Goal: Information Seeking & Learning: Check status

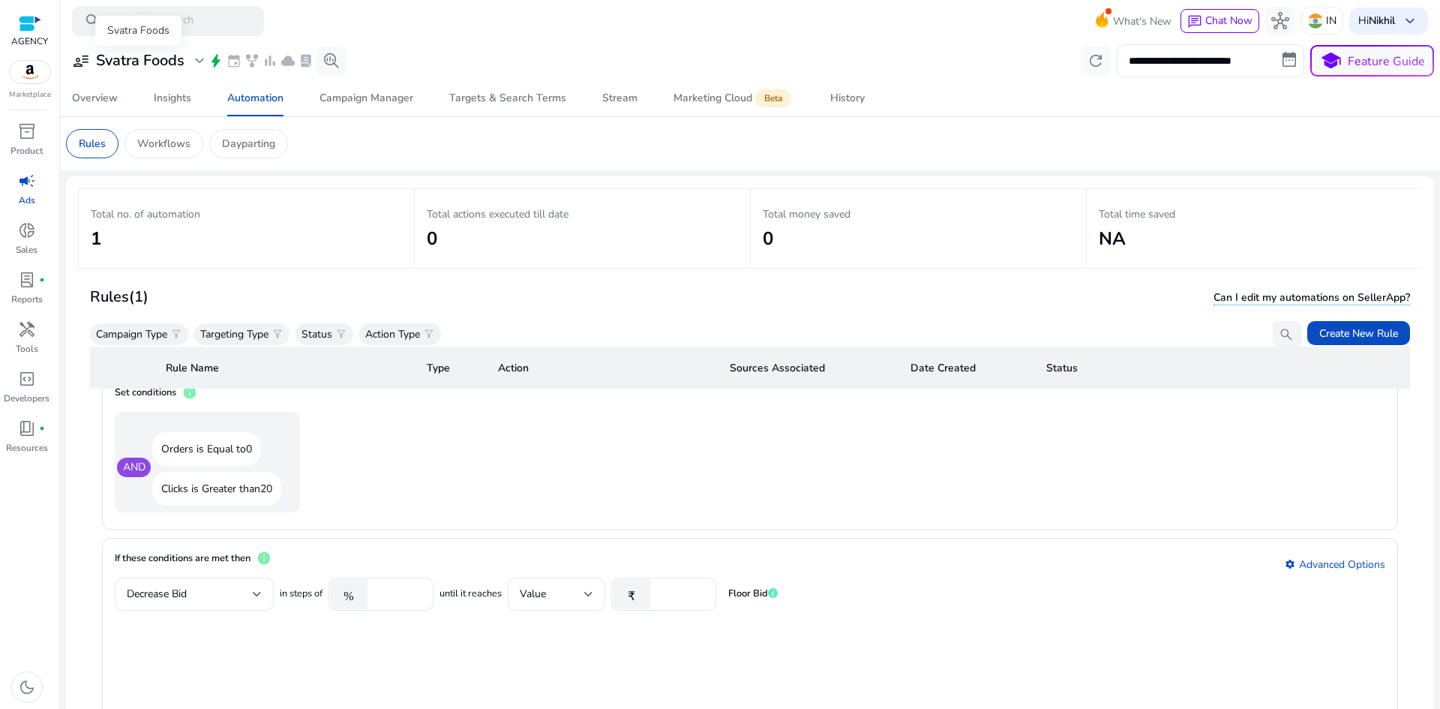
scroll to position [846, 0]
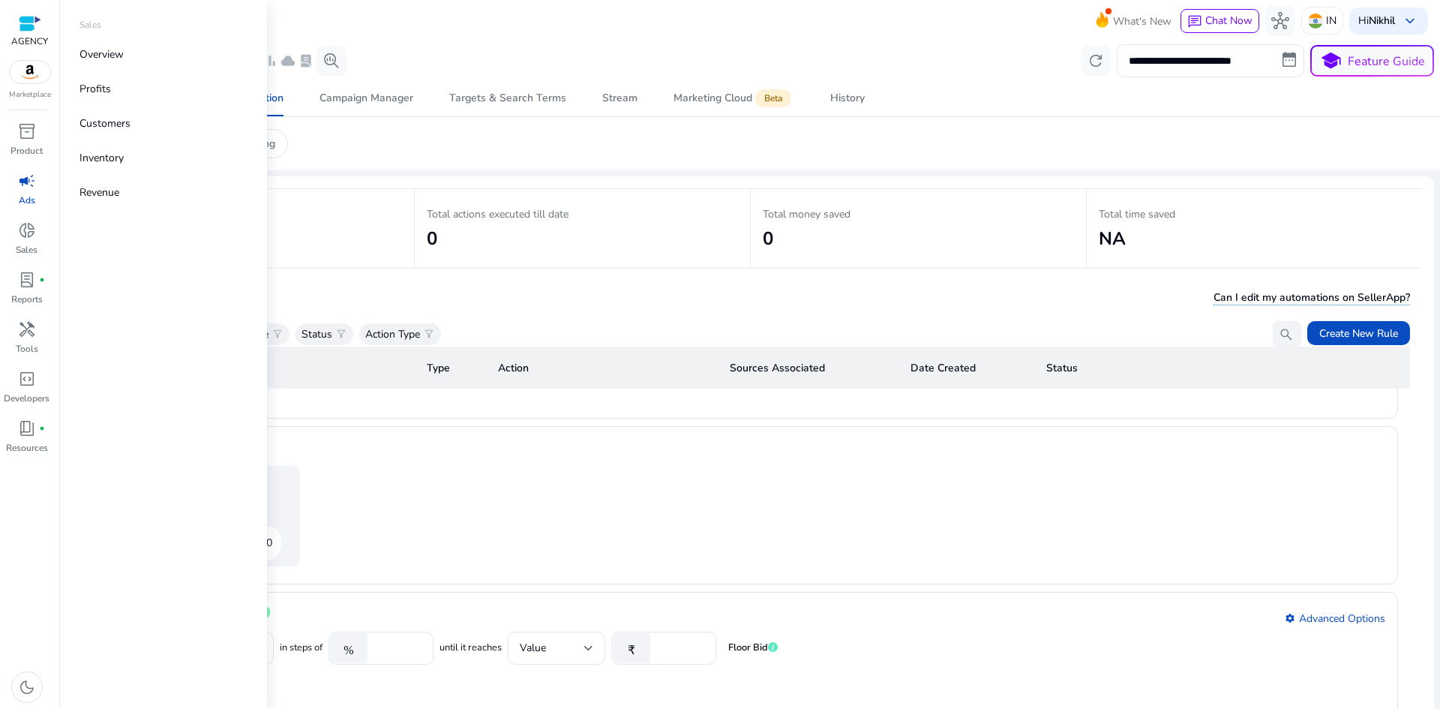
click at [21, 184] on span "campaign" at bounding box center [27, 181] width 18 height 18
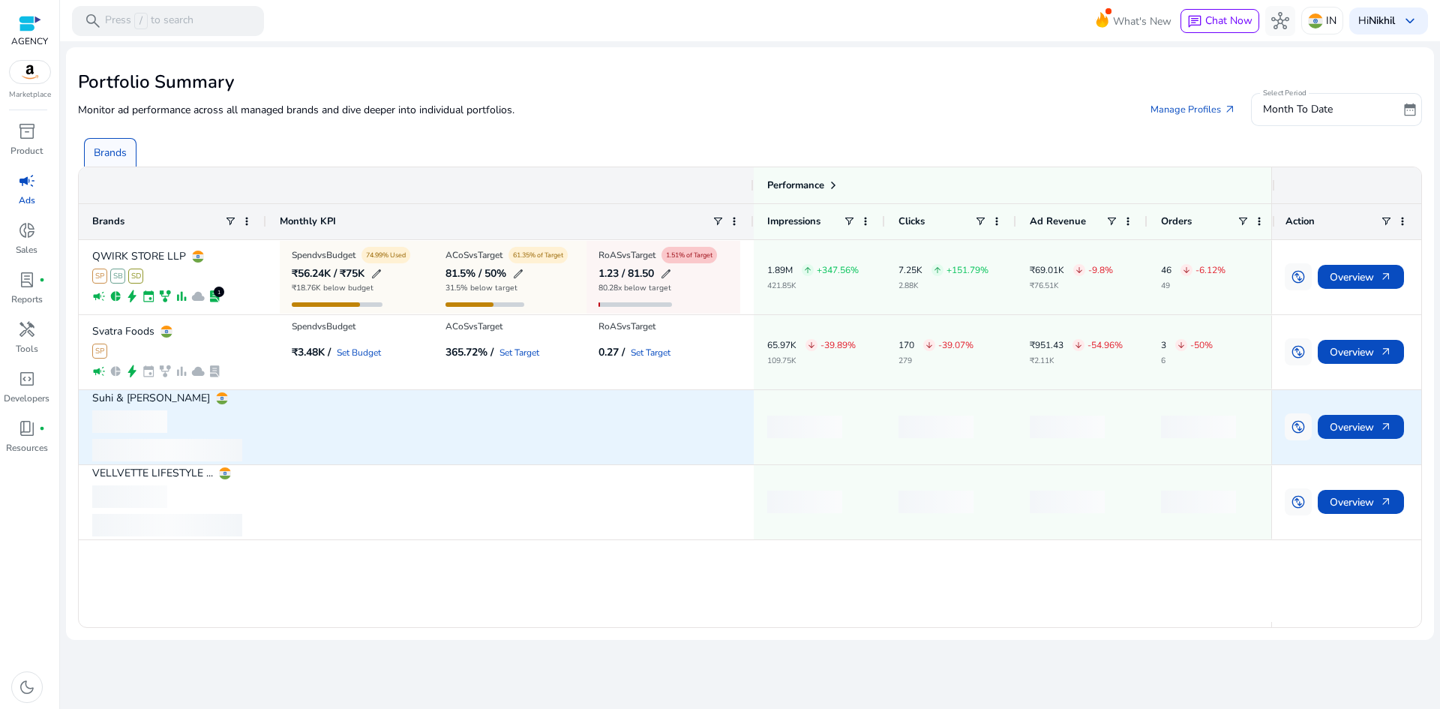
click at [137, 394] on p "Suhi & [PERSON_NAME]" at bounding box center [151, 398] width 118 height 10
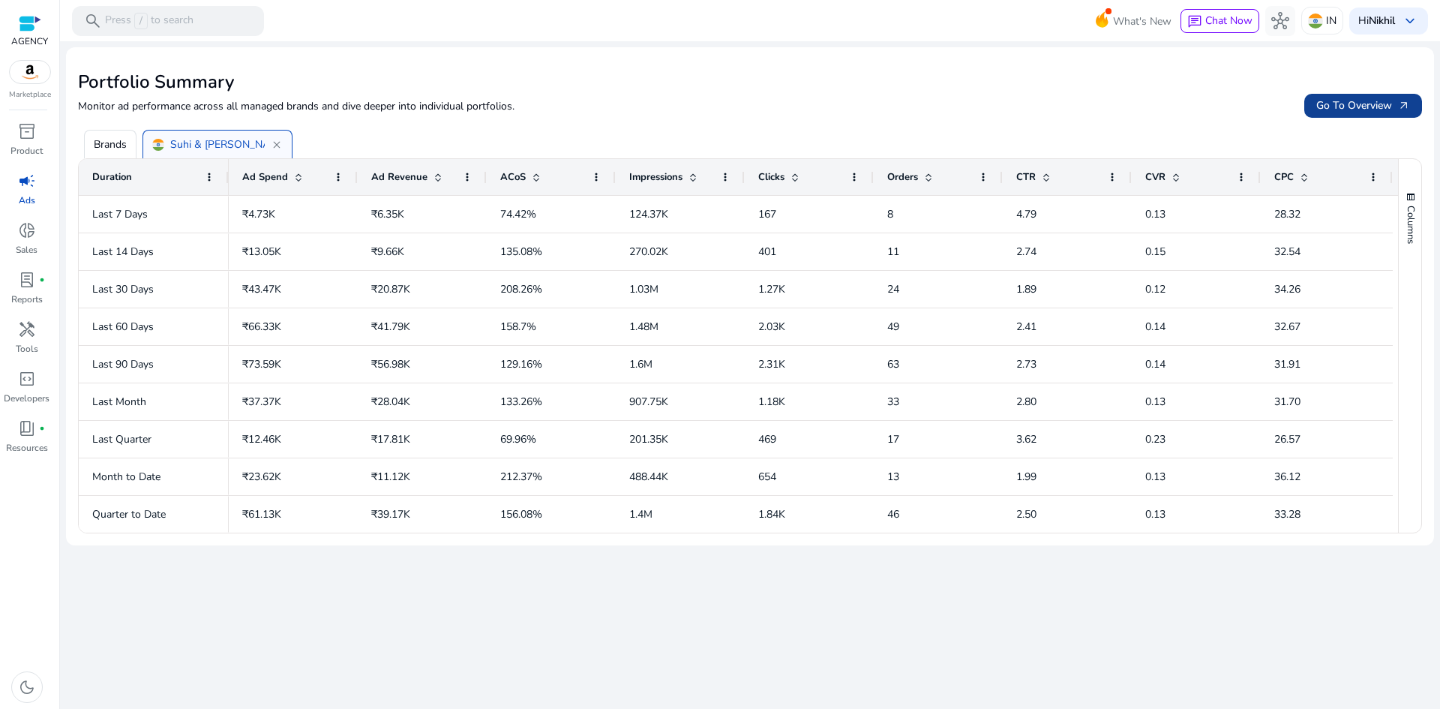
click at [1151, 94] on span at bounding box center [1363, 106] width 118 height 36
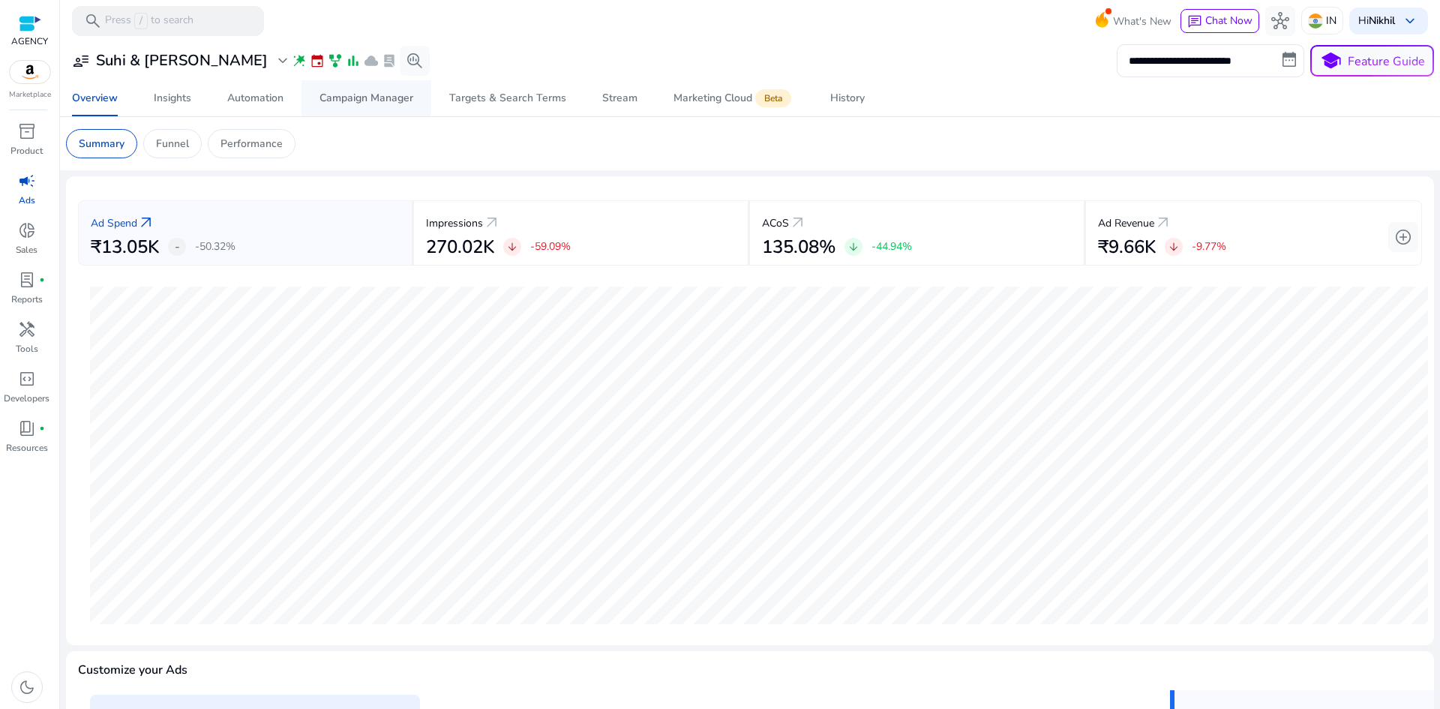
click at [320, 102] on div "Campaign Manager" at bounding box center [366, 98] width 94 height 10
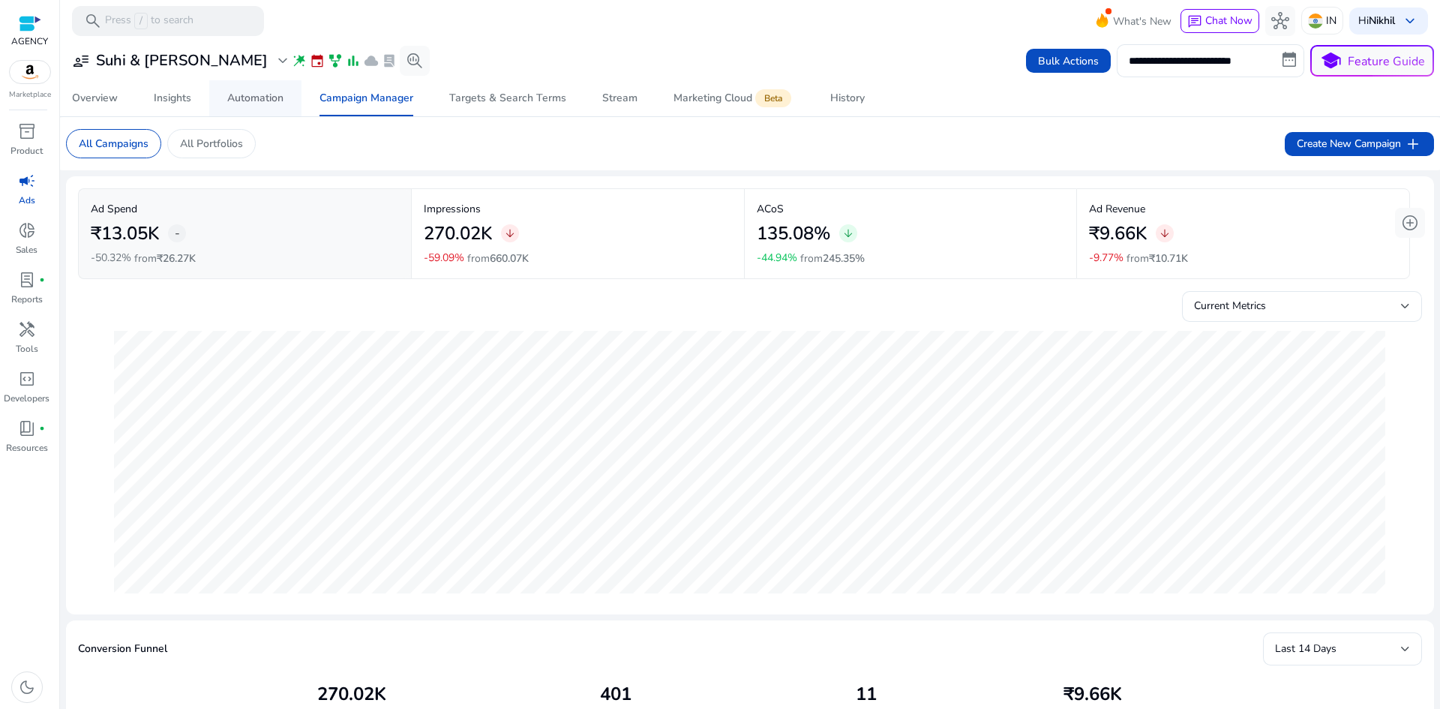
click at [247, 96] on div "Automation" at bounding box center [255, 98] width 56 height 10
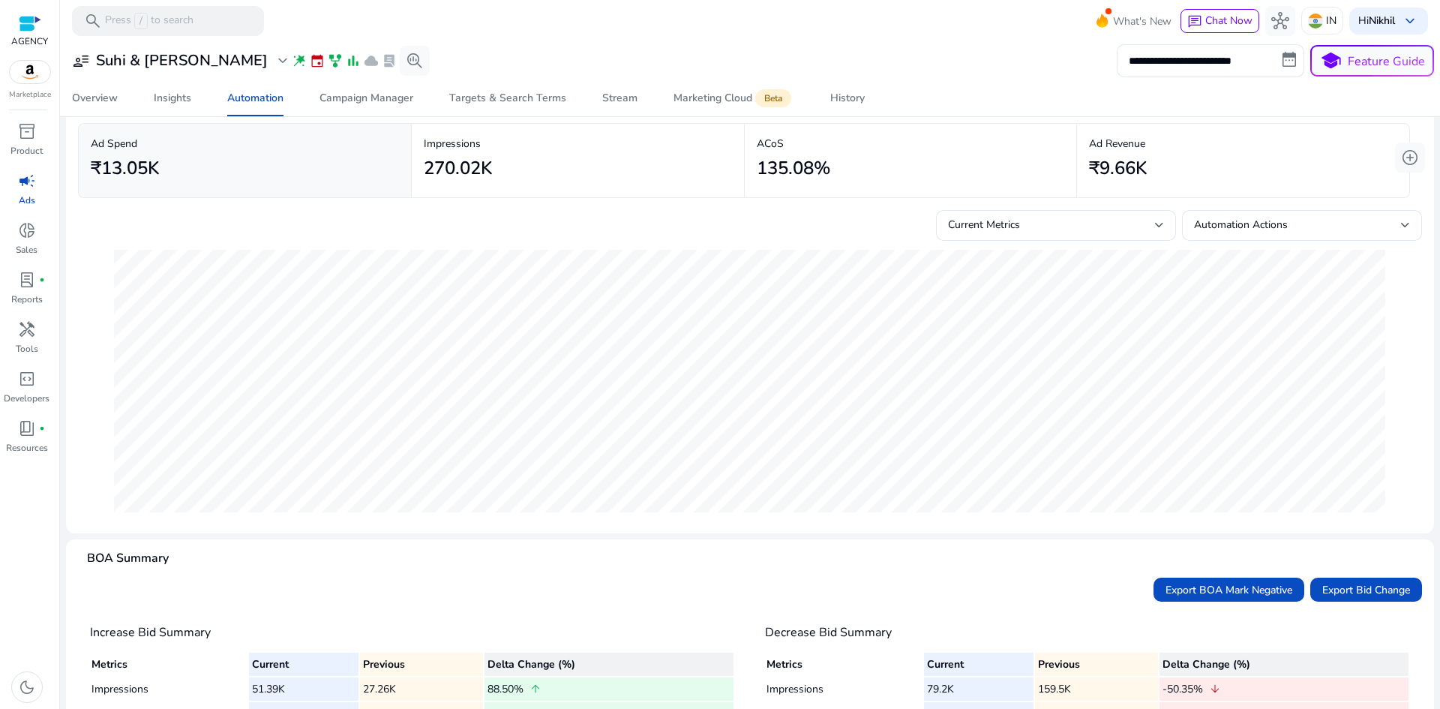
scroll to position [55, 0]
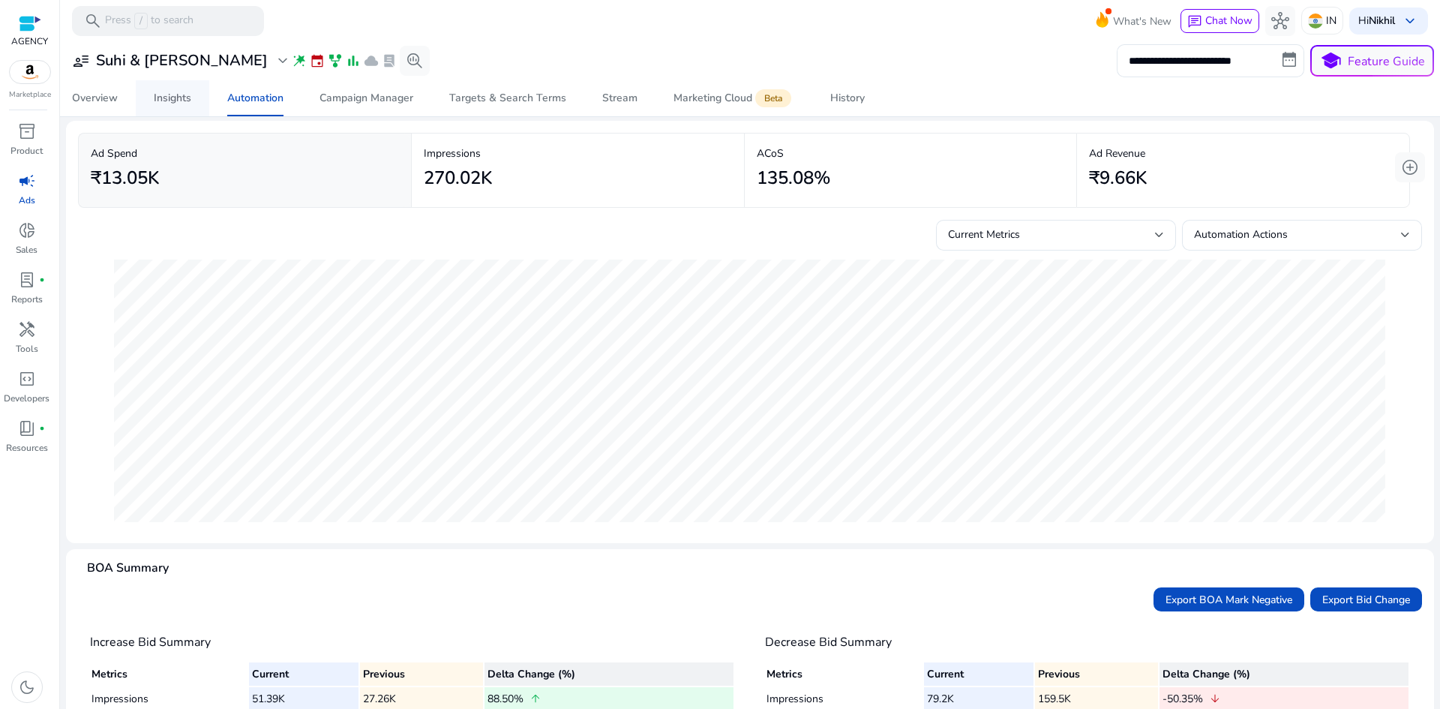
click at [178, 105] on span "Insights" at bounding box center [172, 98] width 37 height 36
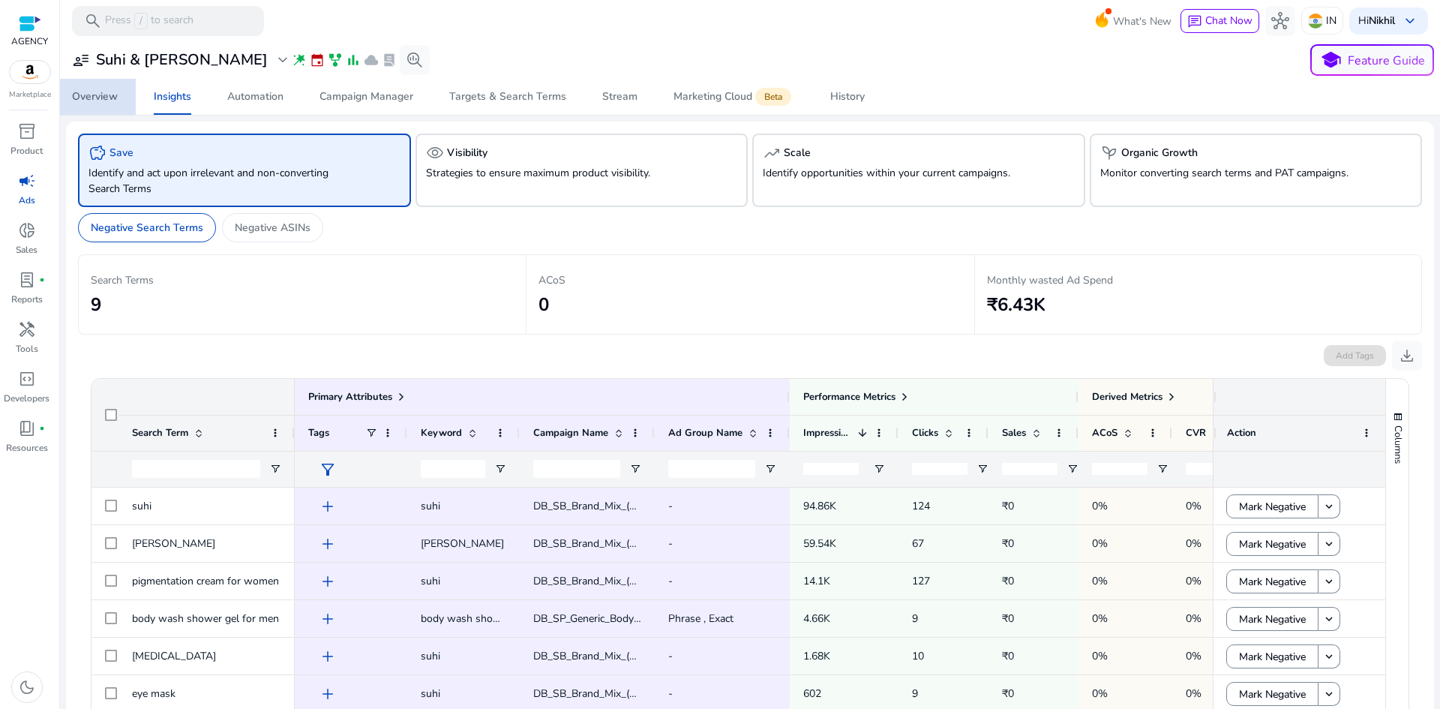
click at [104, 93] on div "Overview" at bounding box center [95, 96] width 46 height 10
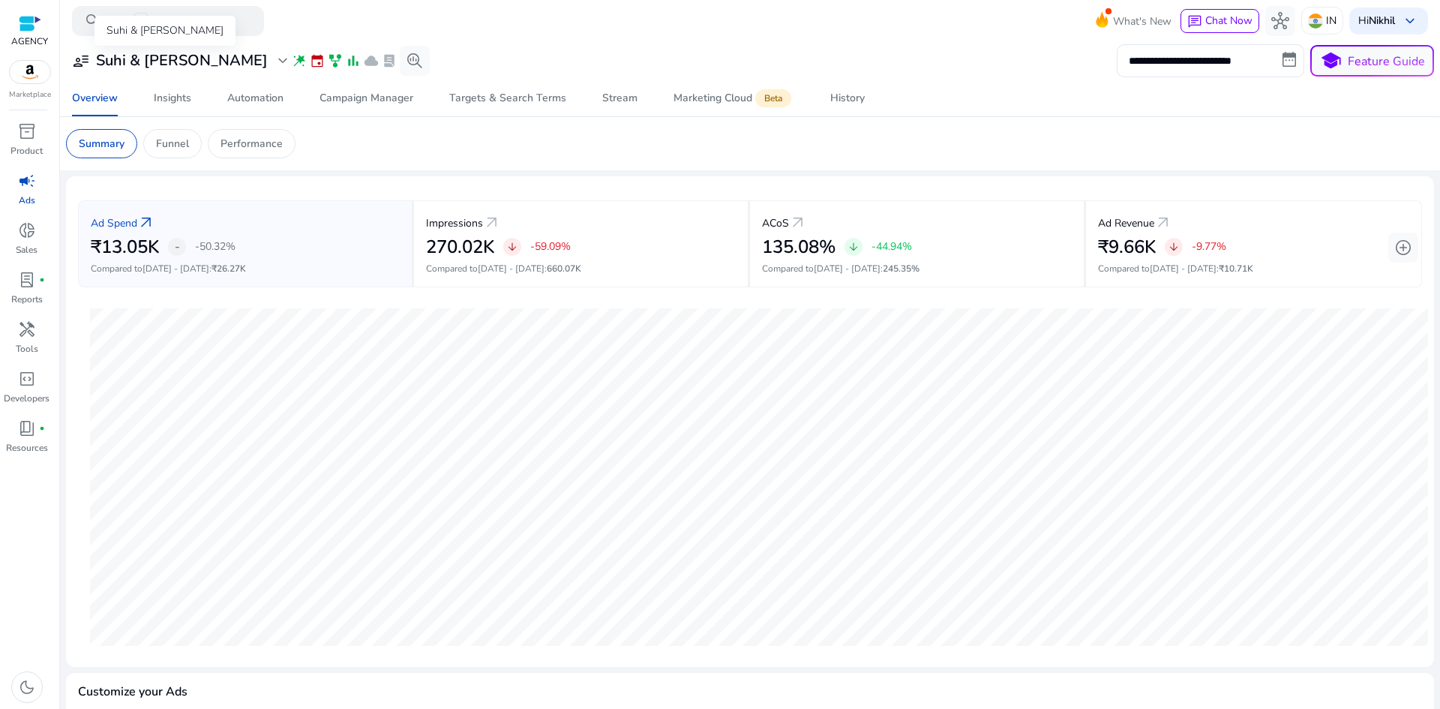
click at [109, 63] on h3 "Suhi & [PERSON_NAME]" at bounding box center [182, 61] width 172 height 18
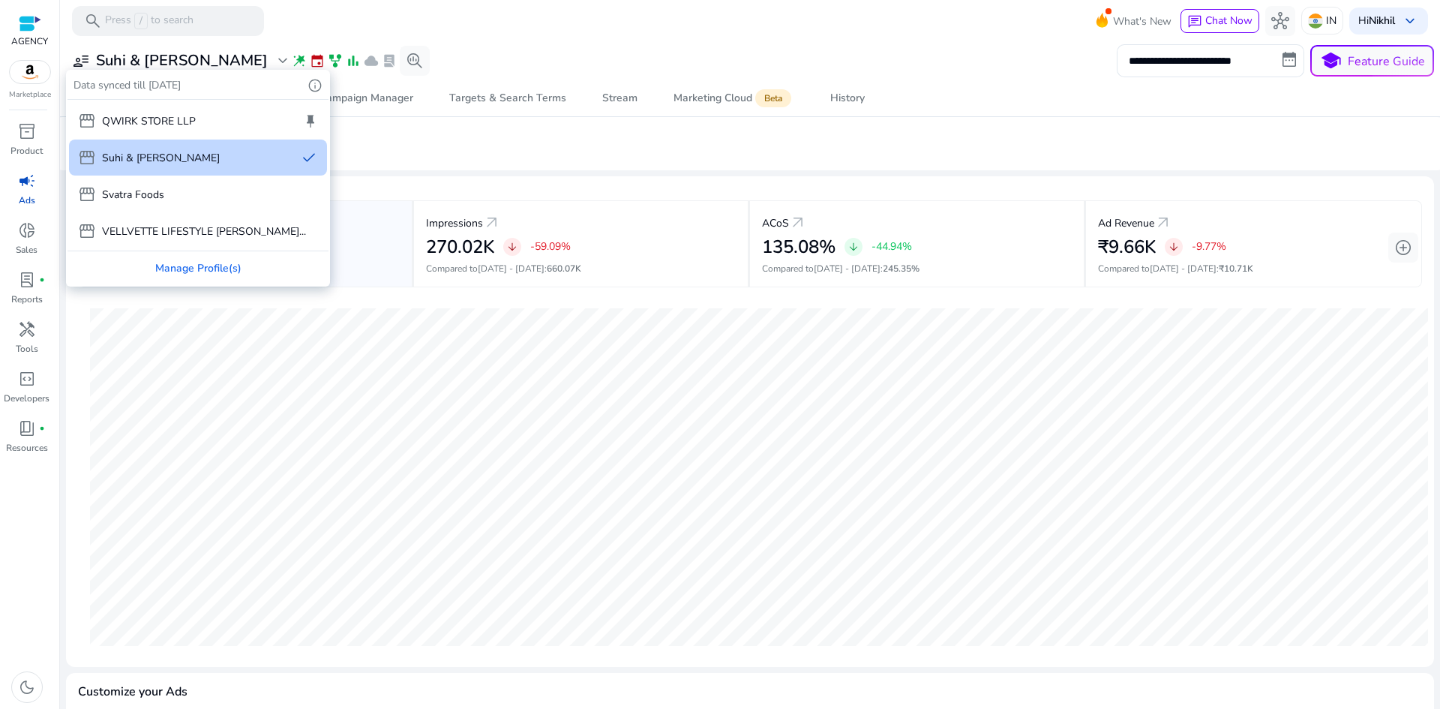
click at [217, 171] on div "storefront Suhi & [PERSON_NAME] done" at bounding box center [198, 157] width 258 height 36
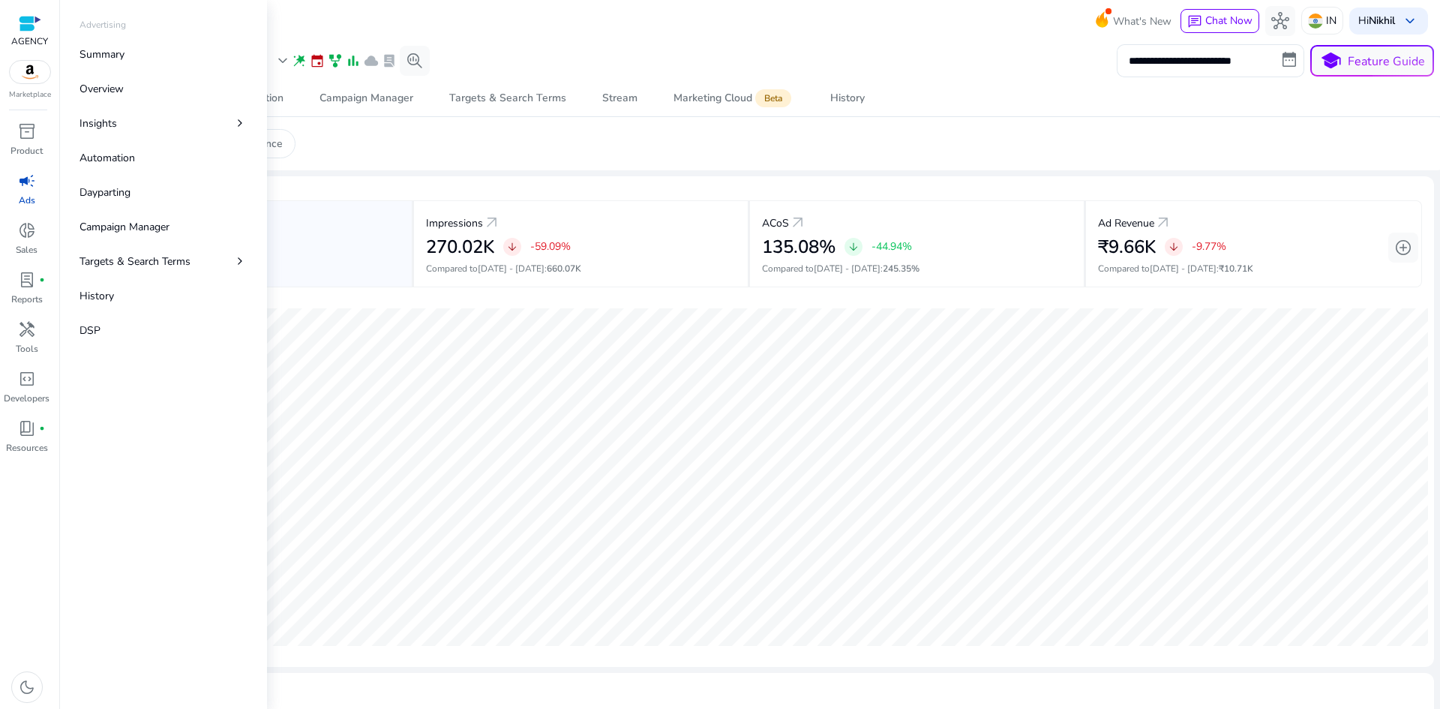
click at [27, 193] on link "campaign Ads" at bounding box center [26, 193] width 53 height 49
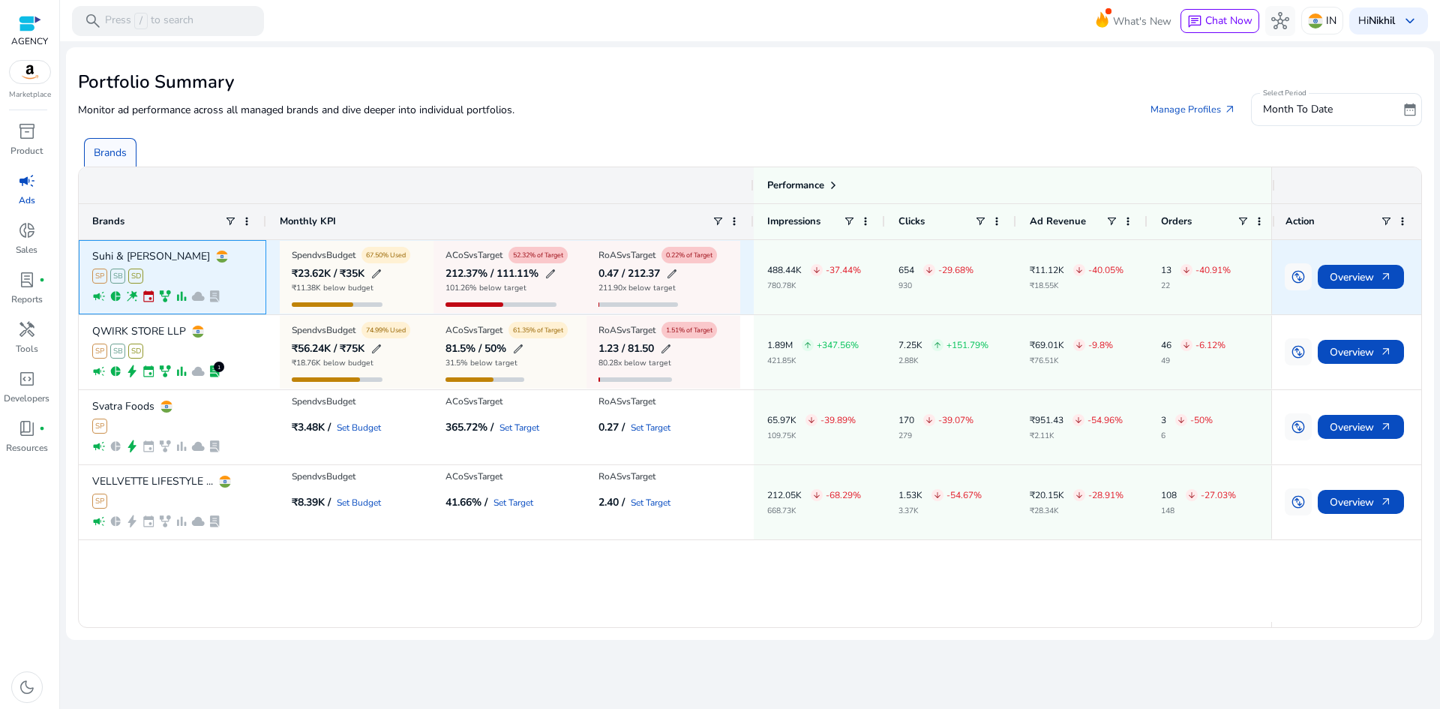
click at [129, 256] on p "Suhi & [PERSON_NAME]" at bounding box center [151, 256] width 118 height 10
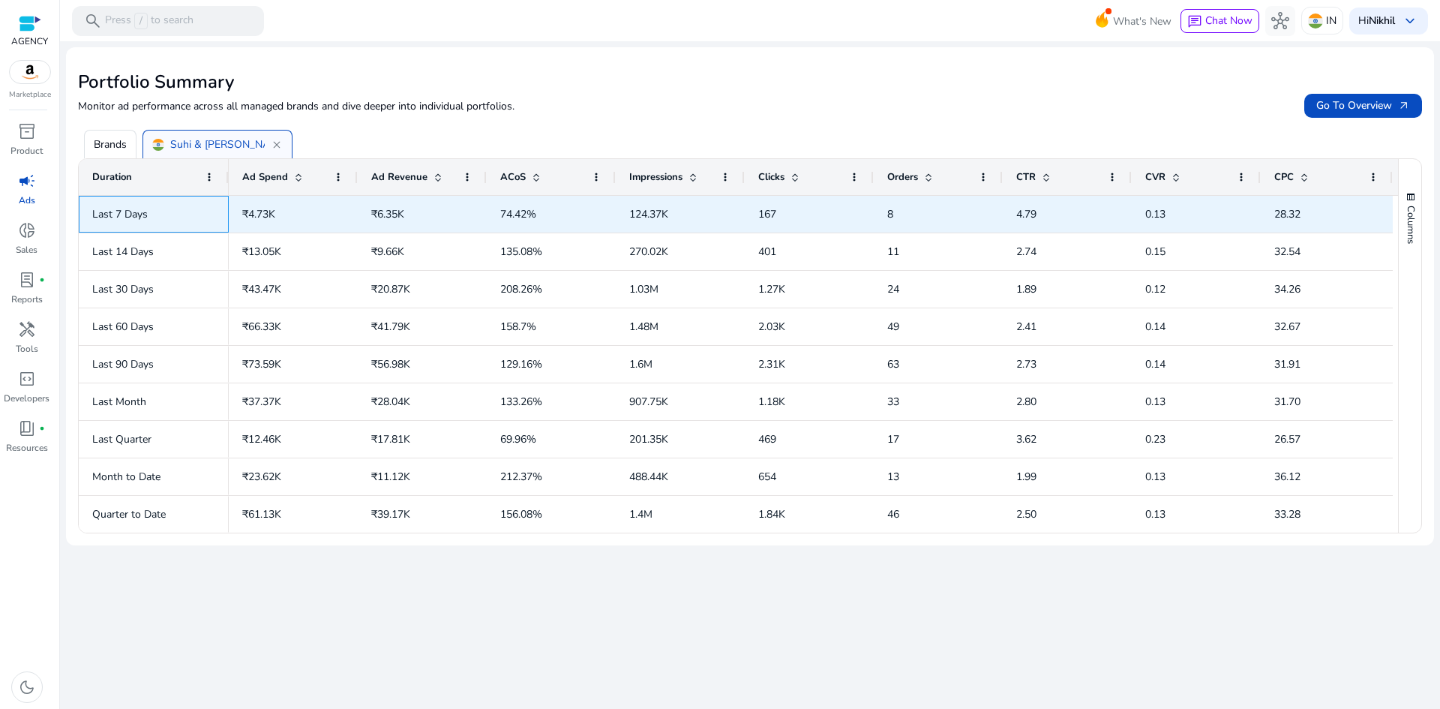
click at [130, 219] on span "Last 7 Days" at bounding box center [119, 214] width 55 height 14
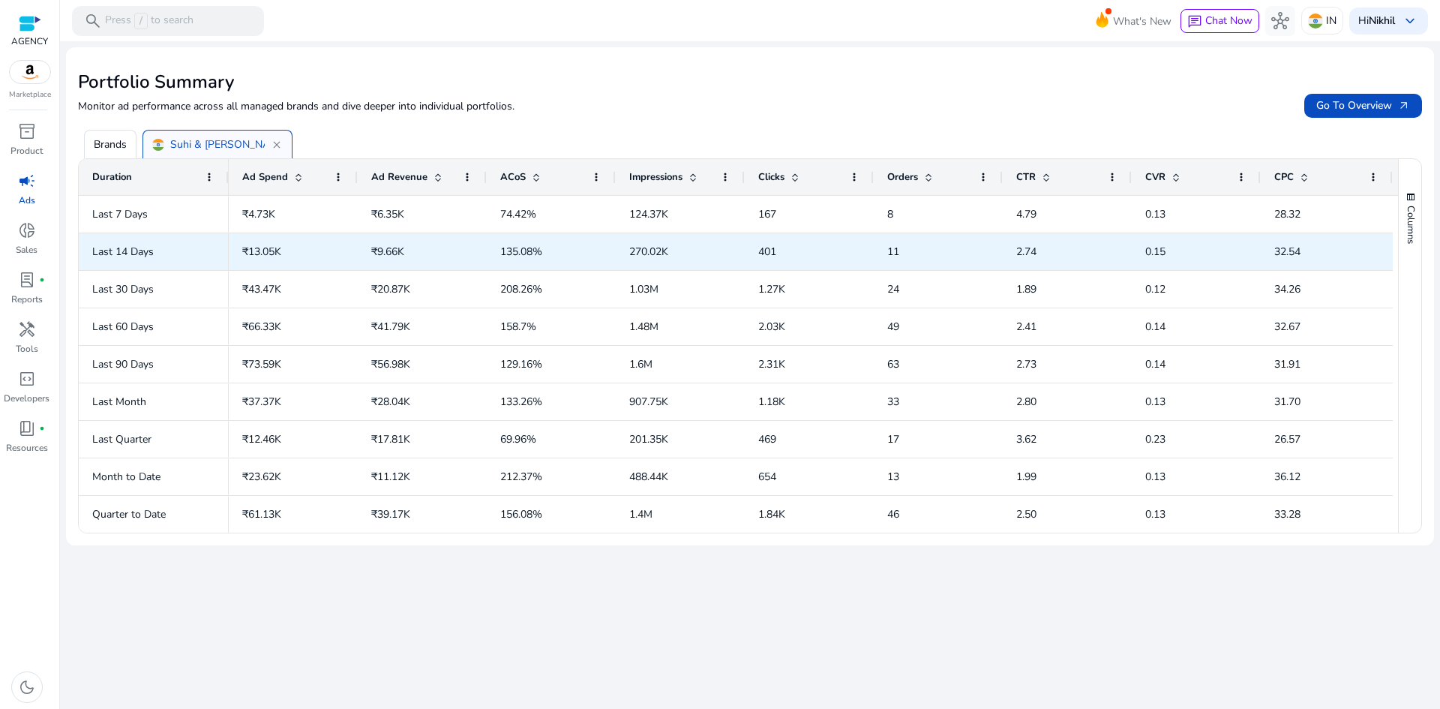
click at [132, 243] on span "Last 14 Days" at bounding box center [153, 251] width 123 height 31
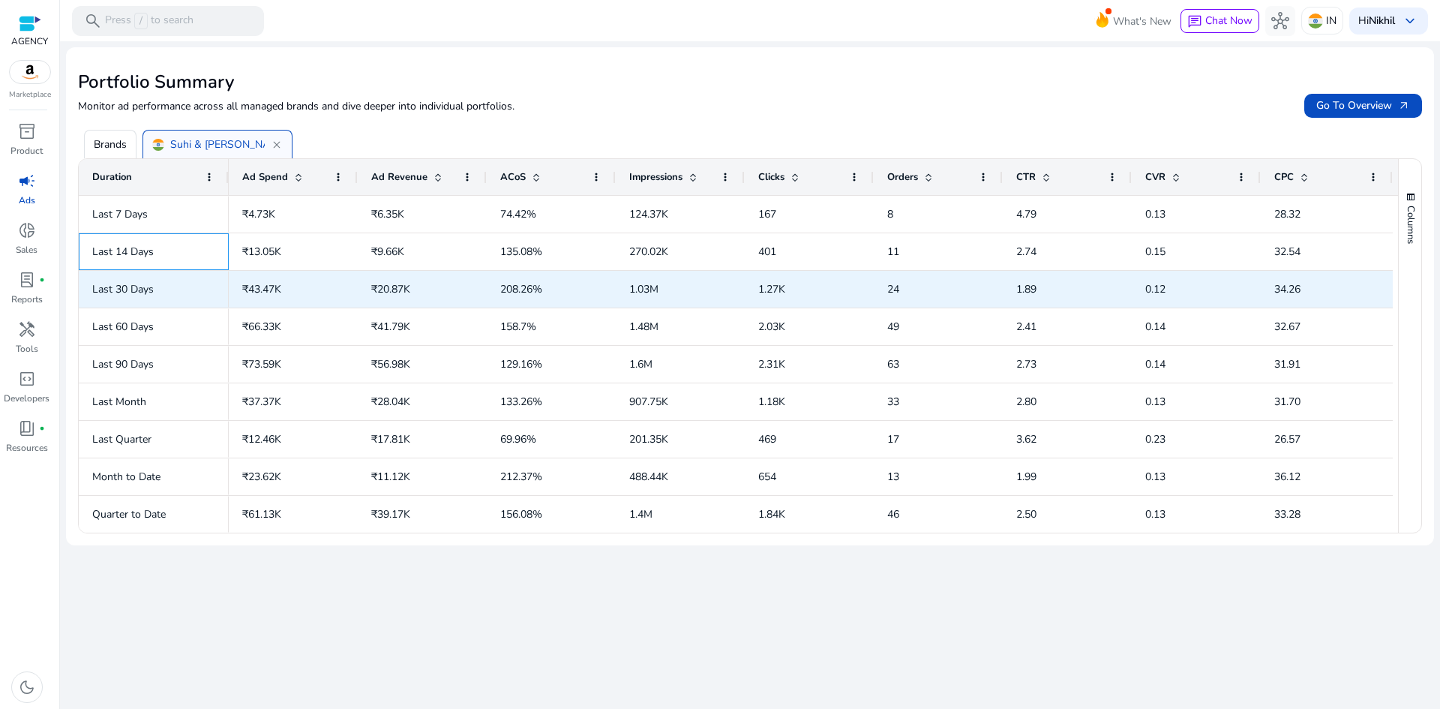
scroll to position [1, 0]
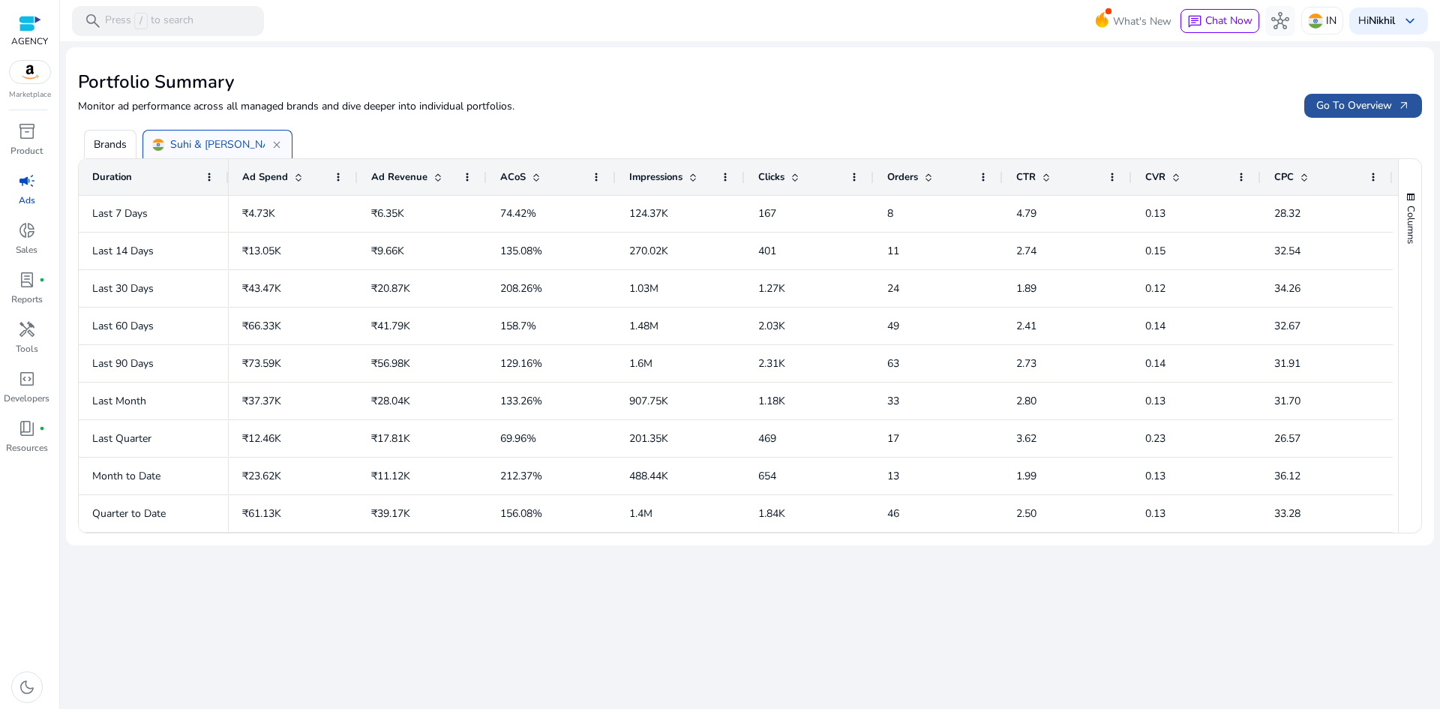
click at [1151, 108] on span "Go To Overview arrow_outward" at bounding box center [1363, 105] width 94 height 16
